Goal: Information Seeking & Learning: Learn about a topic

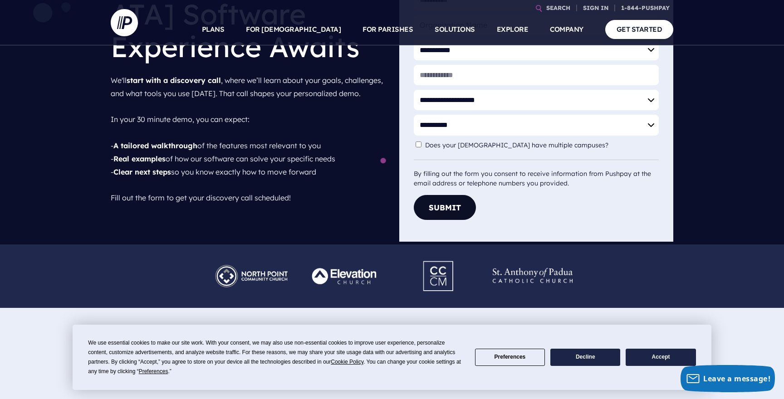
scroll to position [270, 0]
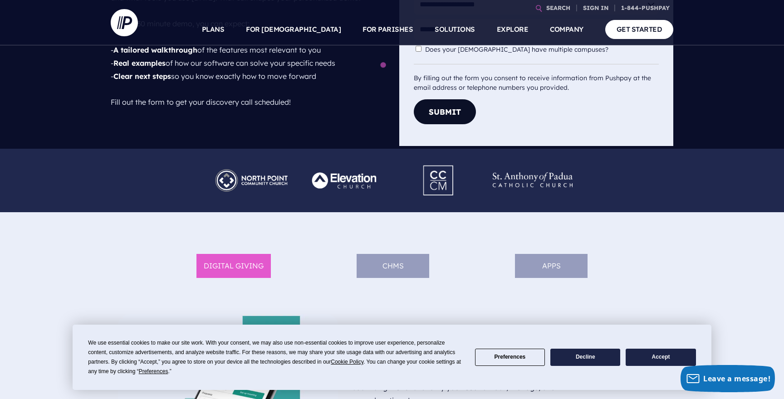
click at [661, 356] on button "Accept" at bounding box center [661, 358] width 70 height 18
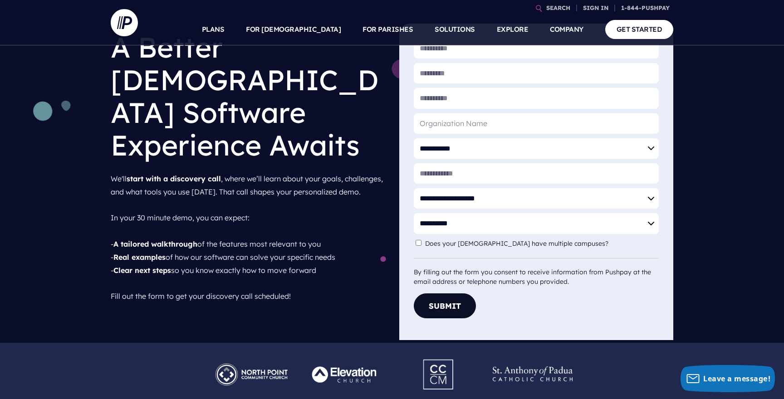
scroll to position [0, 0]
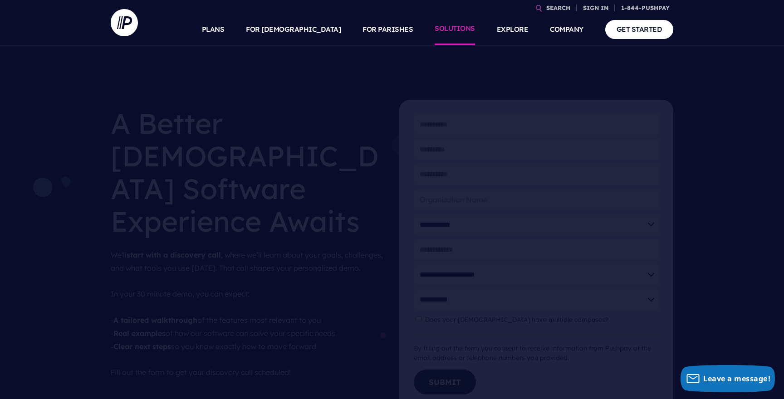
click at [440, 25] on link "SOLUTIONS" at bounding box center [455, 30] width 40 height 32
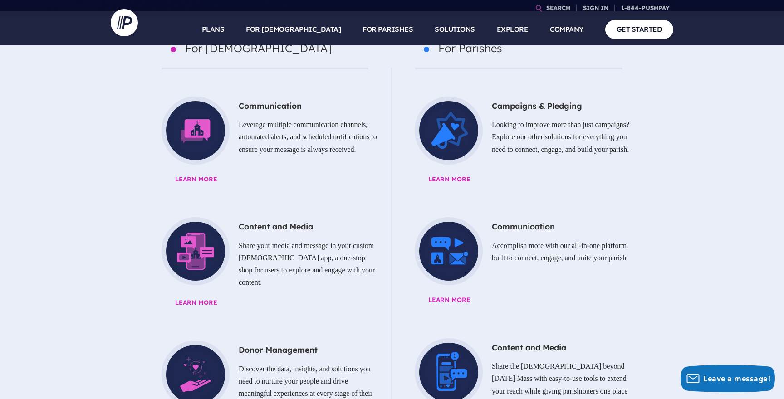
scroll to position [410, 0]
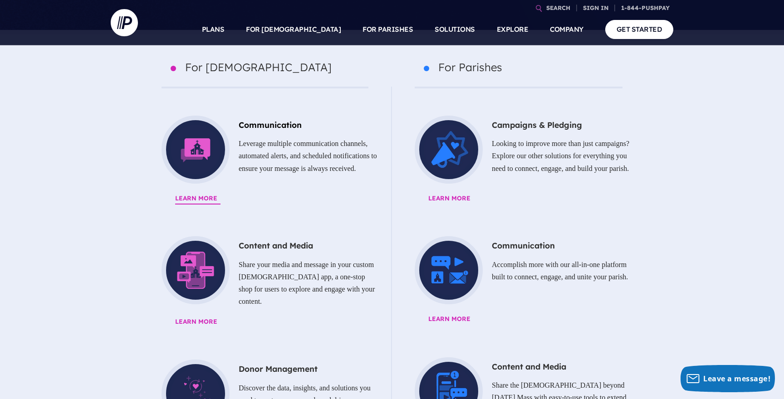
click at [317, 134] on p "Leverage multiple communication channels, automated alerts, and scheduled notif…" at bounding box center [264, 156] width 225 height 44
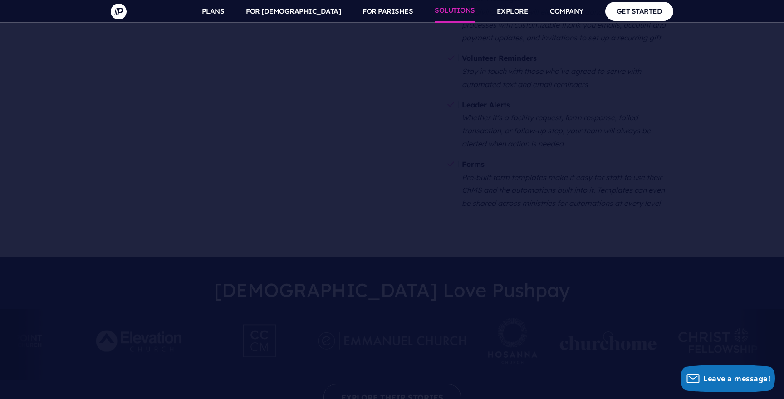
scroll to position [1565, 0]
